Goal: Information Seeking & Learning: Find specific fact

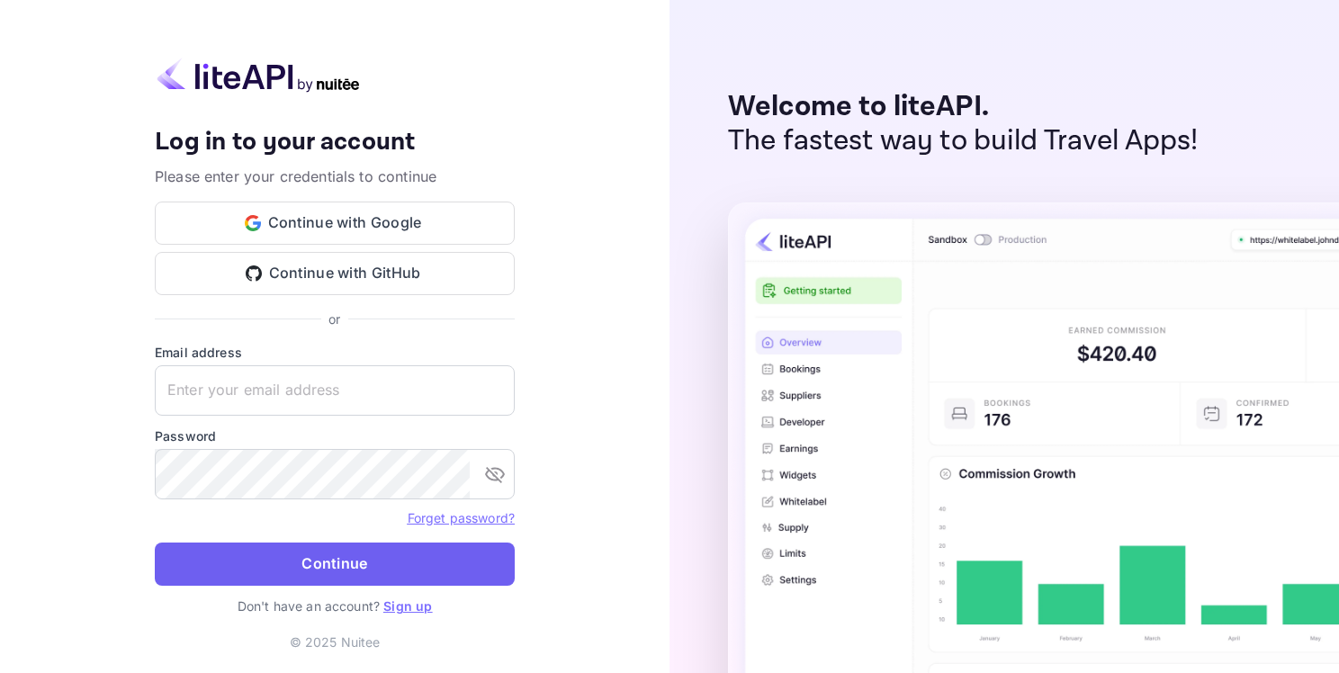
type input "[EMAIL_ADDRESS][DOMAIN_NAME]"
click at [245, 561] on button "Continue" at bounding box center [335, 564] width 360 height 43
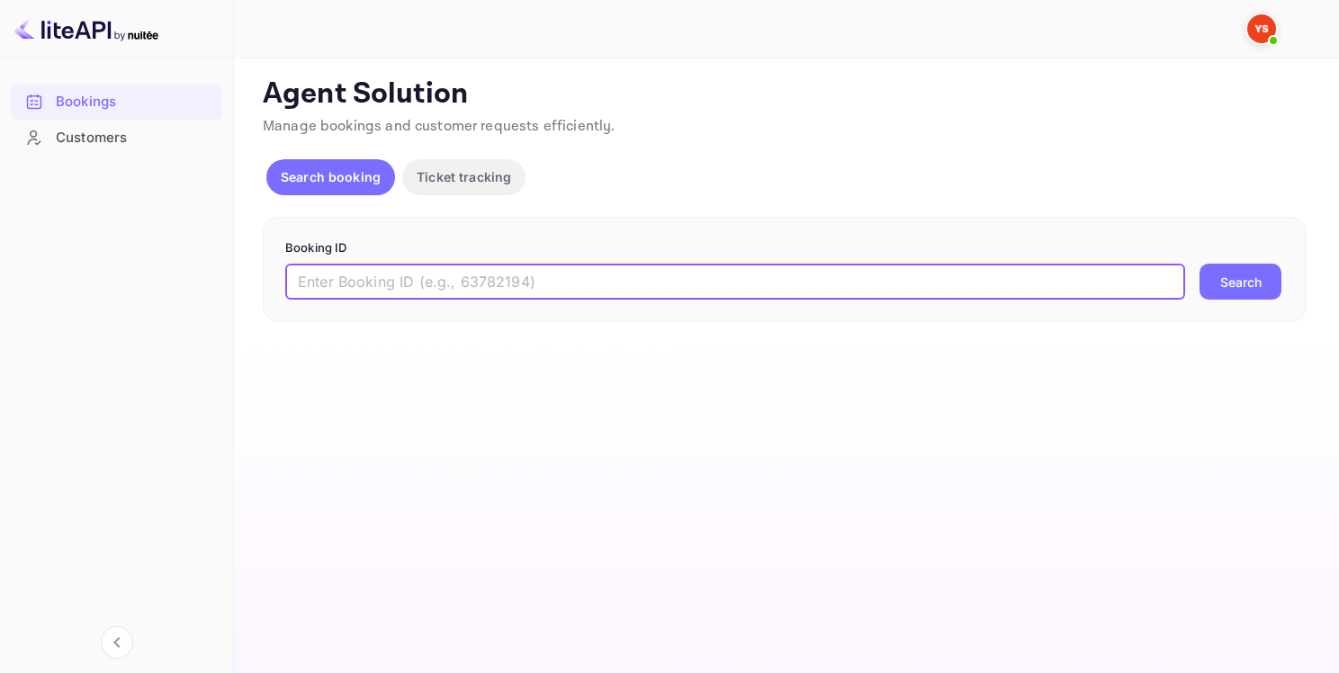
click at [397, 289] on input "text" at bounding box center [735, 282] width 900 height 36
paste input "9389056"
type input "9389056"
click at [1273, 283] on button "Search" at bounding box center [1240, 282] width 82 height 36
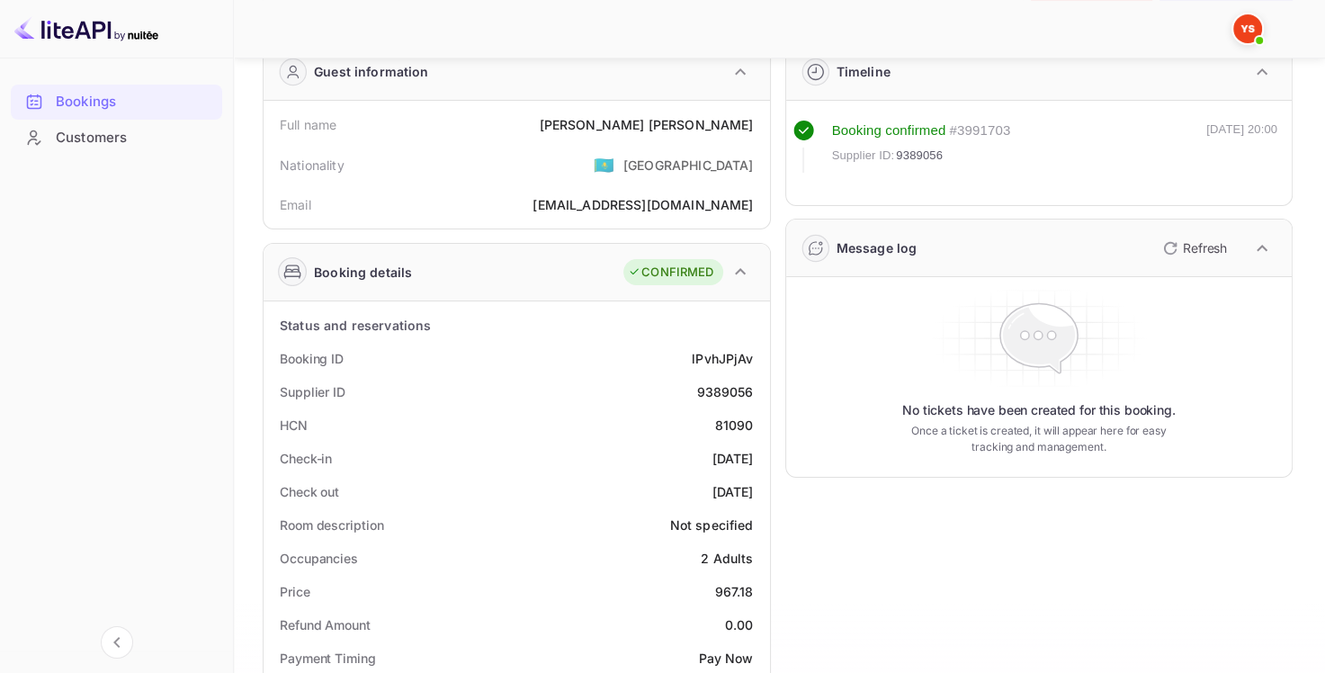
scroll to position [90, 0]
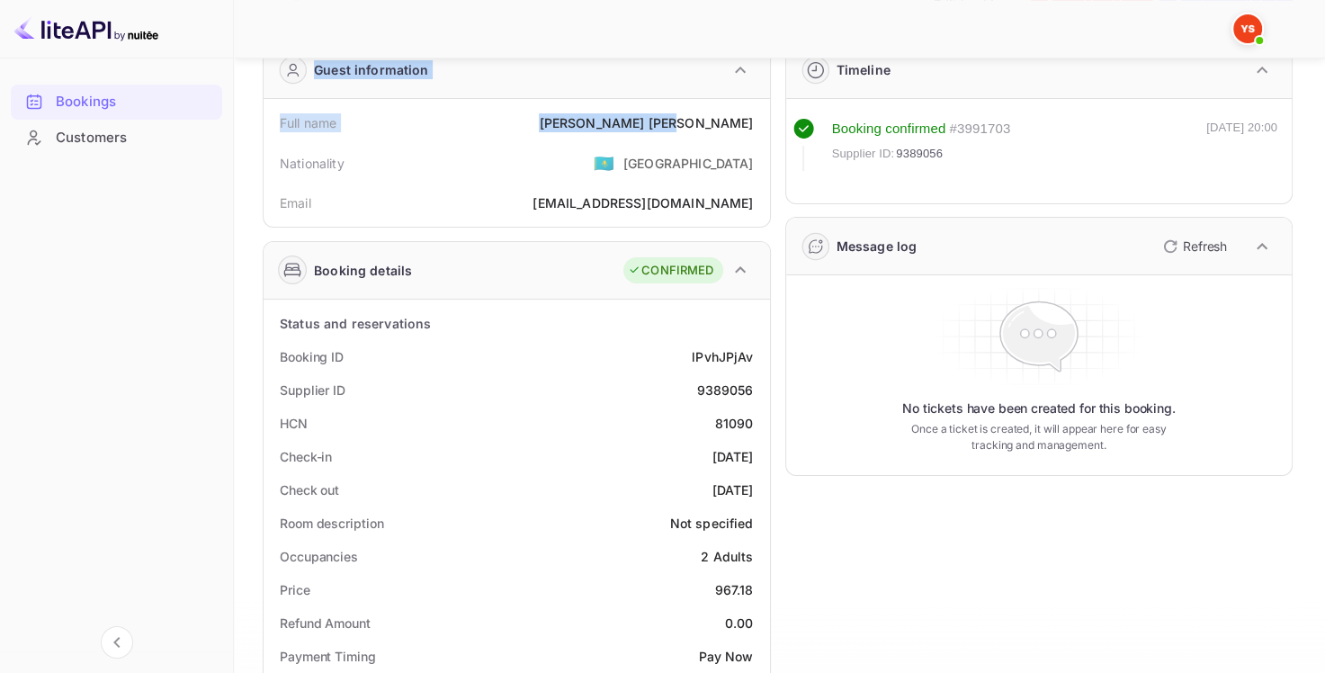
drag, startPoint x: 670, startPoint y: 125, endPoint x: 747, endPoint y: 126, distance: 76.5
click at [750, 126] on div "[PERSON_NAME]" at bounding box center [646, 122] width 214 height 19
drag, startPoint x: 753, startPoint y: 124, endPoint x: 678, endPoint y: 121, distance: 74.7
click at [678, 121] on div "Full name [PERSON_NAME]" at bounding box center [517, 122] width 492 height 33
copy div "[PERSON_NAME]"
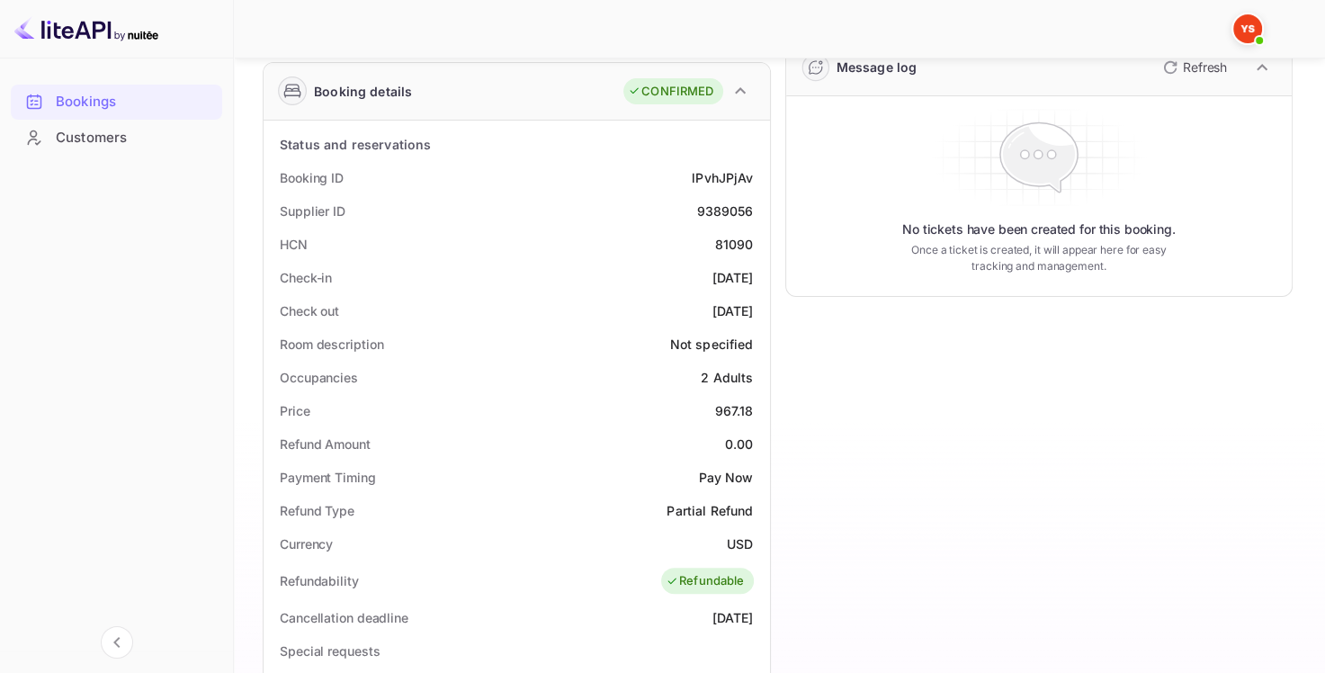
scroll to position [270, 0]
drag, startPoint x: 718, startPoint y: 404, endPoint x: 751, endPoint y: 406, distance: 33.3
click at [751, 406] on div "967.18" at bounding box center [734, 409] width 39 height 19
copy div "967.18"
